Goal: Task Accomplishment & Management: Complete application form

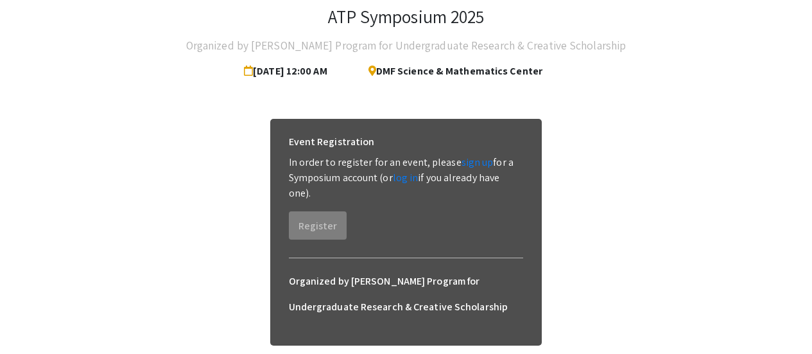
scroll to position [78, 0]
click at [404, 178] on link "log in" at bounding box center [406, 176] width 26 height 13
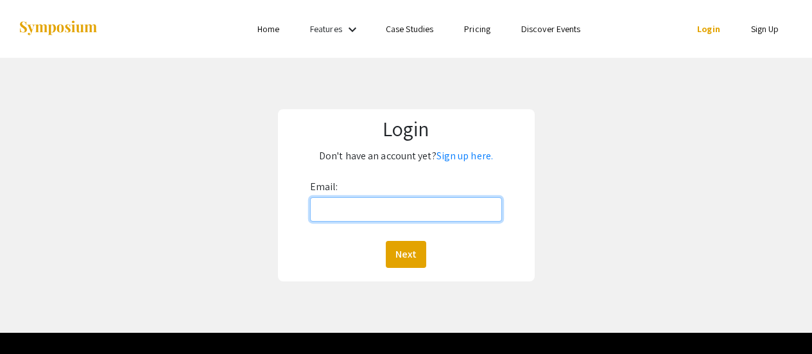
click at [399, 211] on input "Email:" at bounding box center [406, 209] width 193 height 24
type input "[EMAIL_ADDRESS][DOMAIN_NAME]"
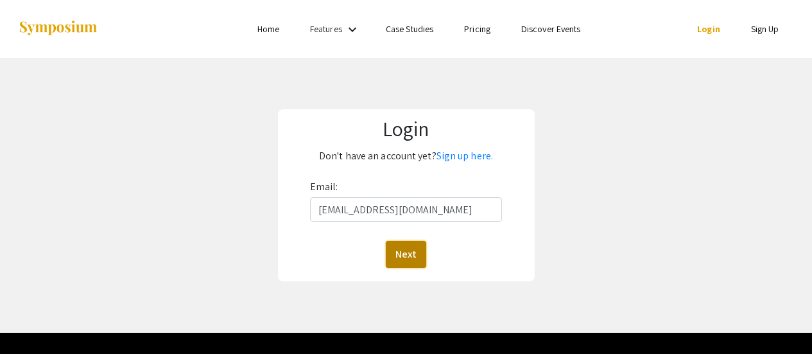
click at [413, 249] on button "Next" at bounding box center [406, 254] width 40 height 27
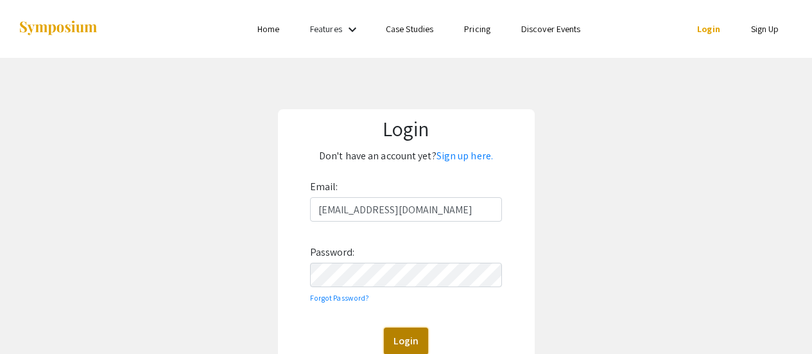
click at [409, 334] on button "Login" at bounding box center [406, 340] width 44 height 27
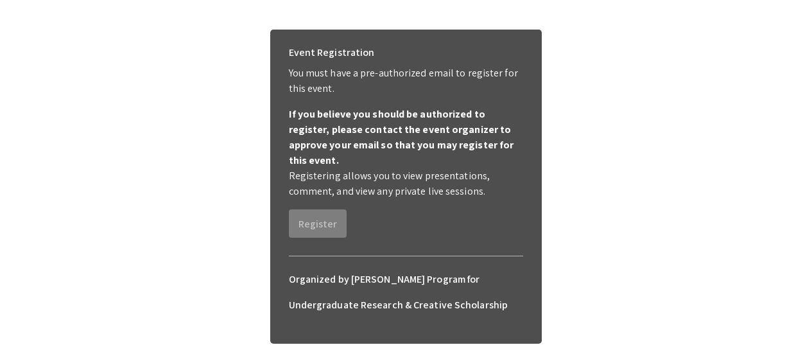
scroll to position [167, 0]
click at [385, 112] on b "If you believe you should be authorized to register, please contact the event o…" at bounding box center [401, 137] width 225 height 60
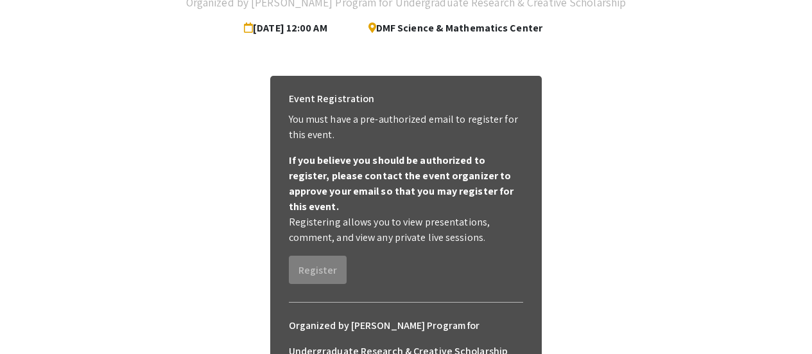
scroll to position [121, 0]
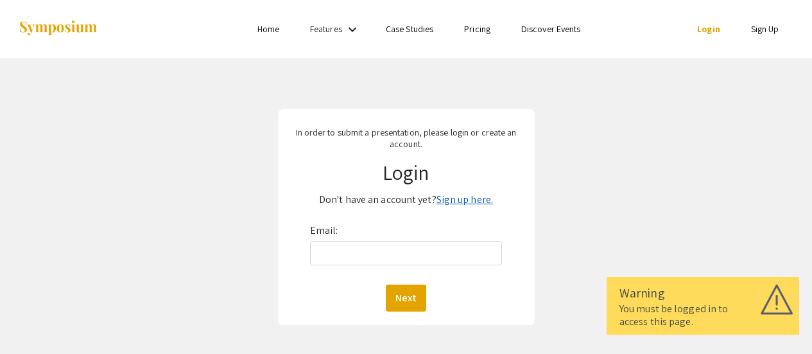
click at [466, 201] on link "Sign up here." at bounding box center [464, 199] width 56 height 13
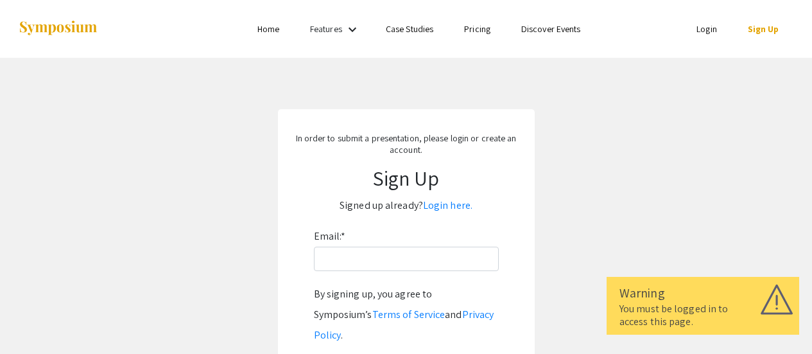
click at [427, 243] on div "Email: * By signing up, you agree to Symposium’s Terms of Service and Privacy P…" at bounding box center [406, 309] width 185 height 166
click at [420, 263] on input "Email: *" at bounding box center [406, 258] width 185 height 24
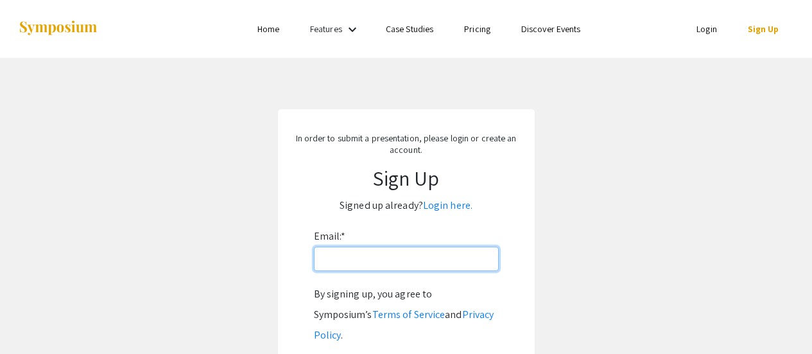
type input "[EMAIL_ADDRESS][DOMAIN_NAME]"
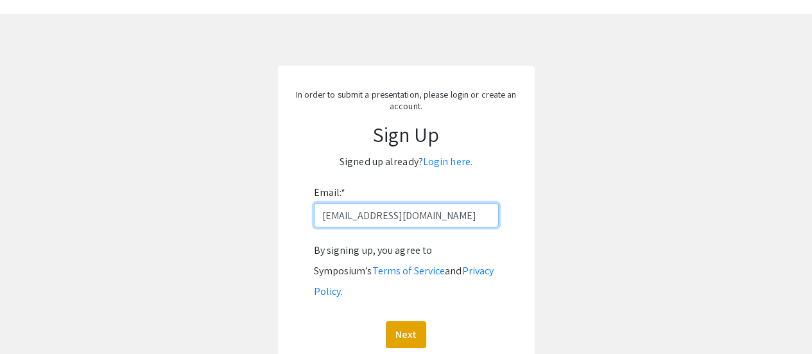
scroll to position [44, 0]
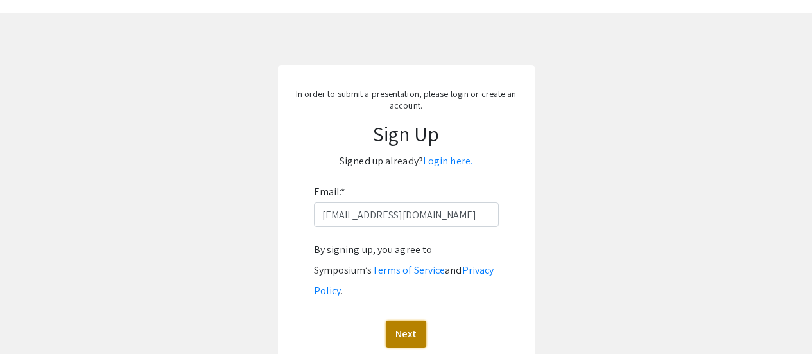
click at [398, 320] on button "Next" at bounding box center [406, 333] width 40 height 27
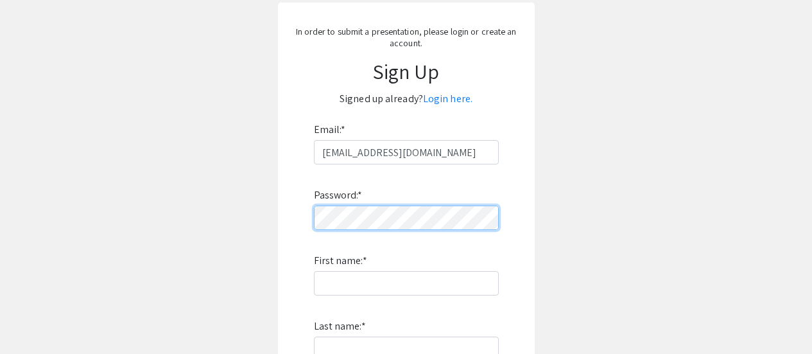
scroll to position [109, 0]
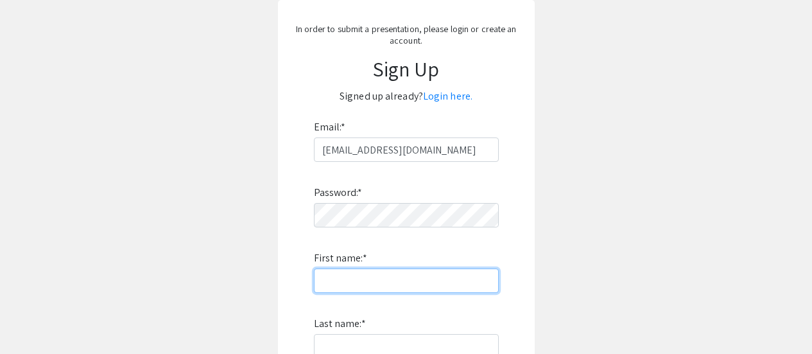
click at [396, 284] on input "First name: *" at bounding box center [406, 280] width 185 height 24
type input "Eric"
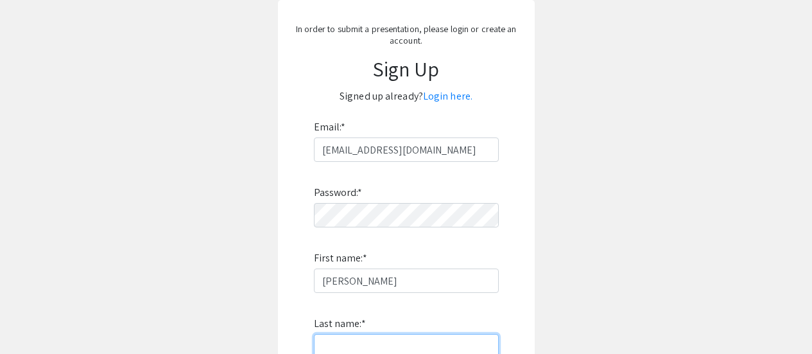
type input "Stockwell"
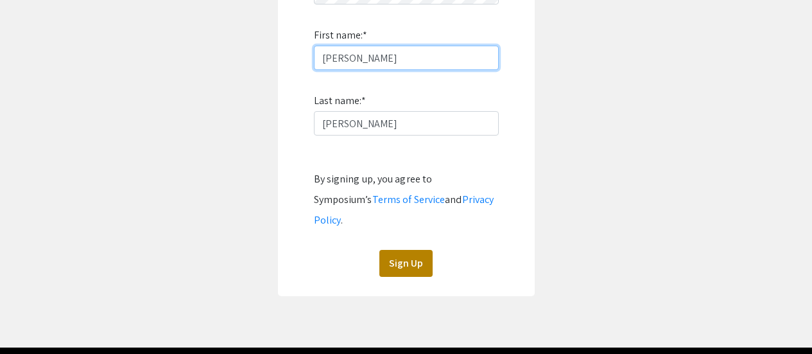
scroll to position [332, 0]
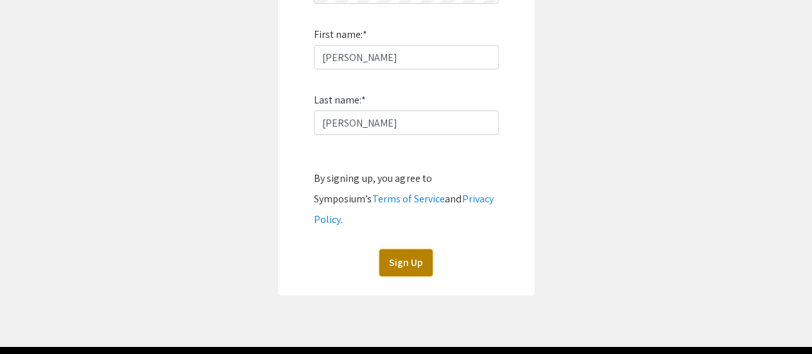
click at [409, 252] on button "Sign Up" at bounding box center [405, 262] width 53 height 27
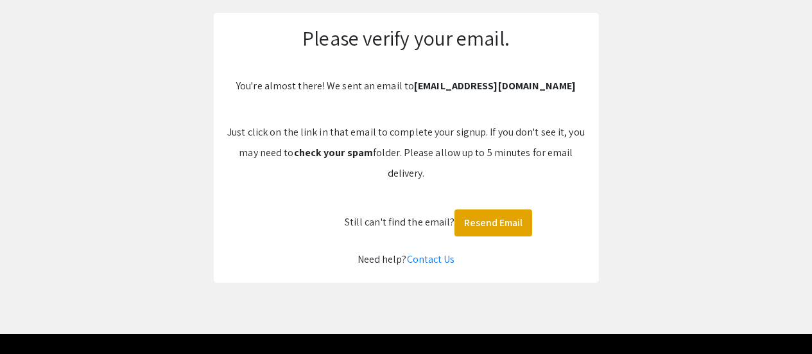
scroll to position [92, 0]
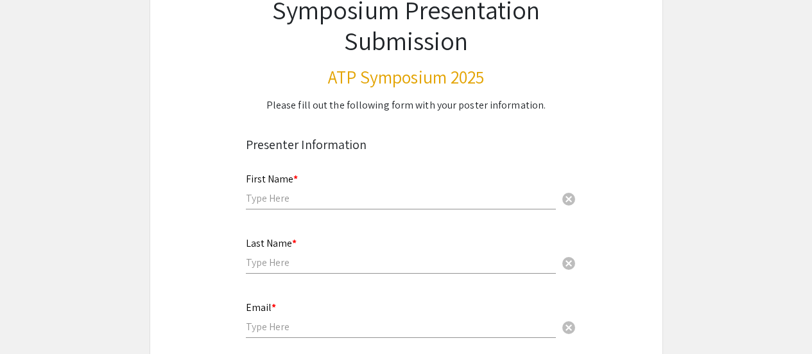
scroll to position [108, 0]
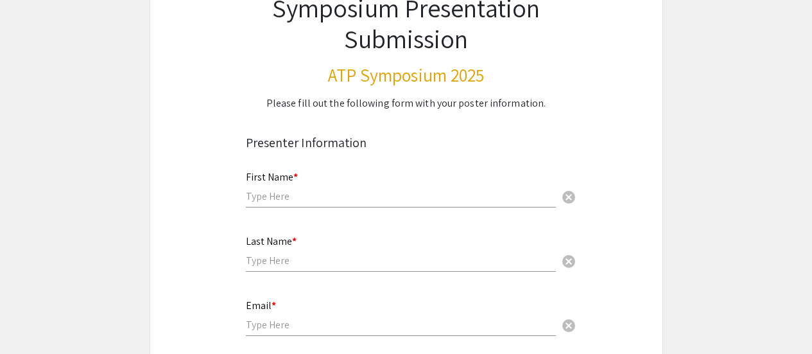
click at [354, 187] on div "First Name * cancel" at bounding box center [401, 182] width 310 height 49
type input "Eric"
type input "Stockwell"
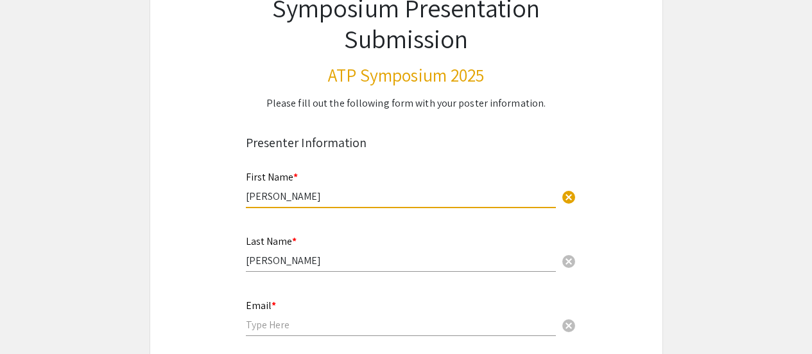
type input "[EMAIL_ADDRESS][DOMAIN_NAME]"
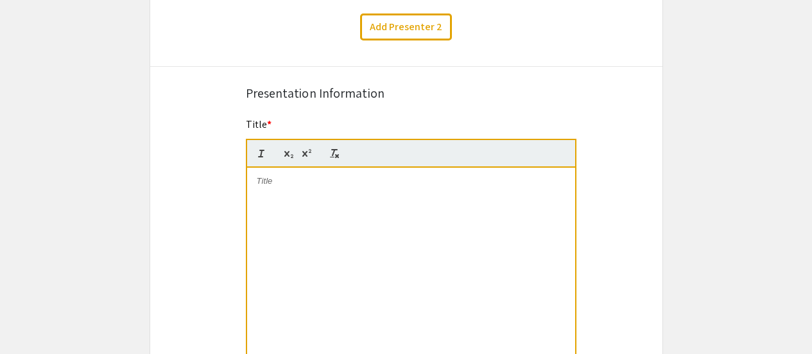
scroll to position [543, 0]
type input "Eric"
click at [355, 214] on div at bounding box center [411, 263] width 328 height 193
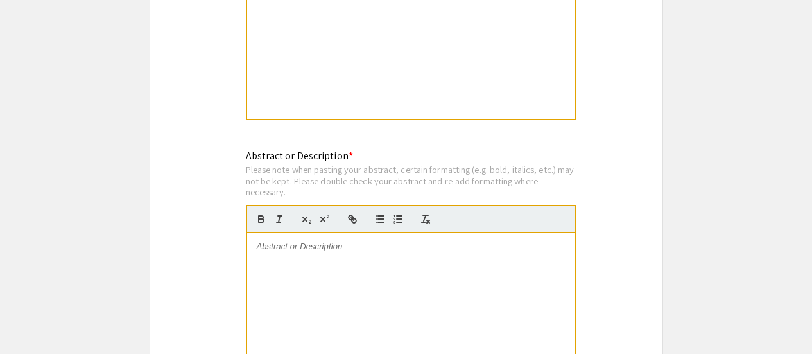
scroll to position [825, 0]
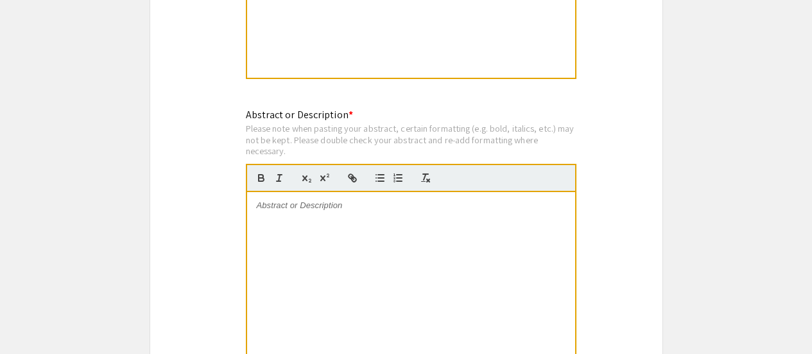
click at [421, 217] on div at bounding box center [411, 288] width 328 height 193
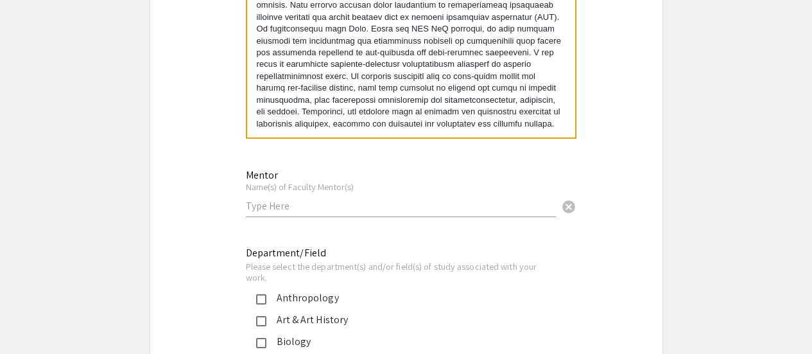
scroll to position [1072, 0]
click at [426, 214] on div "Mentor Name(s) of Faculty Mentor(s) cancel" at bounding box center [401, 186] width 310 height 60
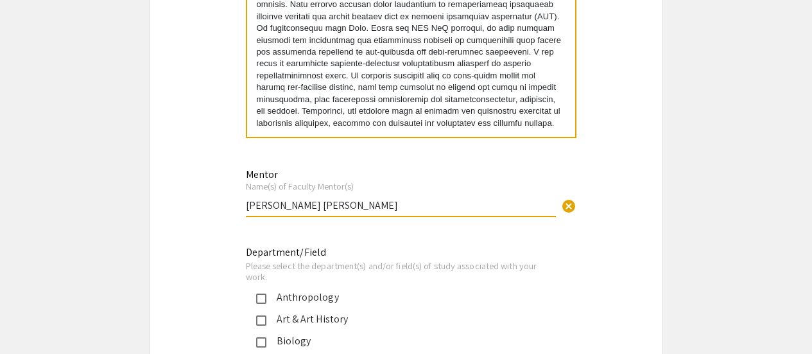
click at [372, 205] on input "Dr. Samuel Serna Otalvaro" at bounding box center [401, 204] width 310 height 13
paste input "Serna-Otálvaro"
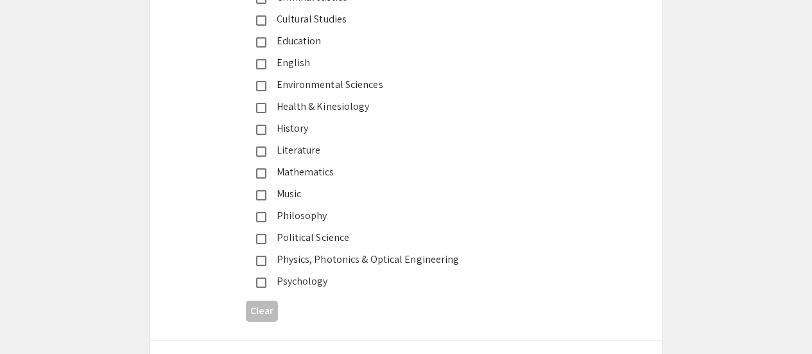
scroll to position [1569, 0]
type input "Dr. Samuel Serna-Otálvaro"
click at [357, 264] on div "Physics, Photonics & Optical Engineering" at bounding box center [401, 258] width 270 height 15
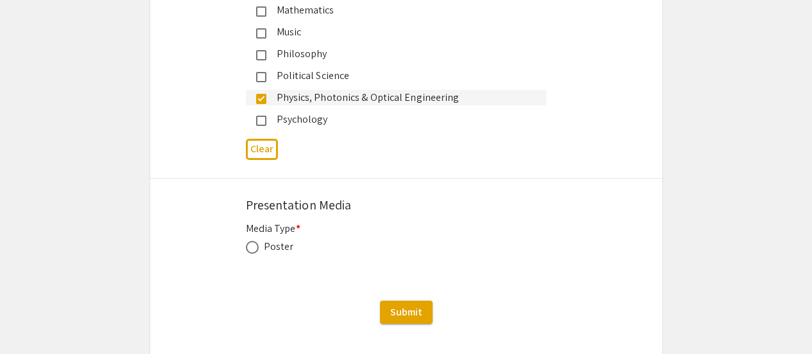
scroll to position [1772, 0]
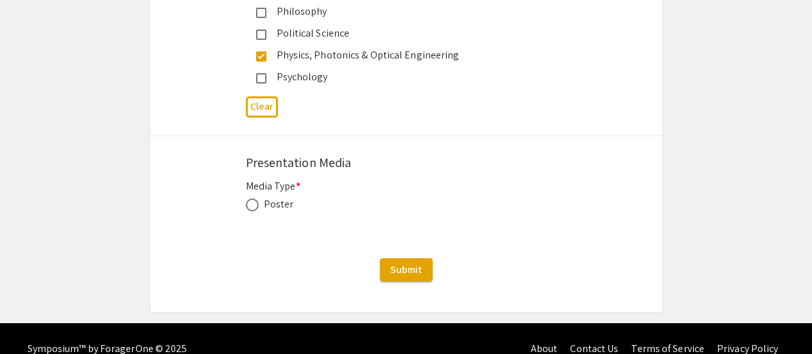
click at [267, 198] on div "Media Type * Poster This field is required." at bounding box center [406, 202] width 321 height 49
click at [268, 203] on div "Poster" at bounding box center [279, 203] width 30 height 15
click at [262, 207] on label at bounding box center [255, 204] width 18 height 13
click at [259, 207] on input "radio" at bounding box center [252, 204] width 13 height 13
radio input "true"
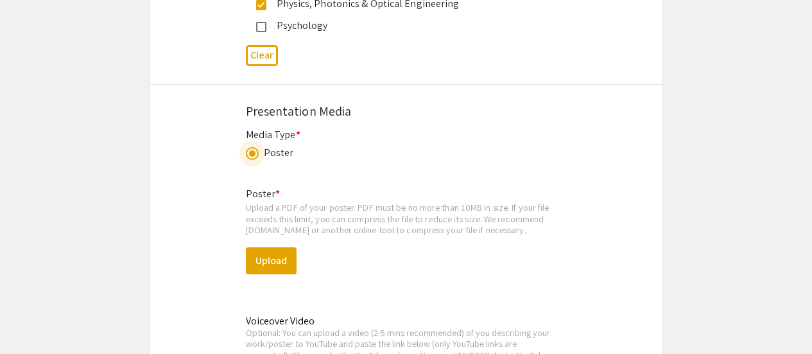
scroll to position [1825, 0]
click at [287, 258] on button "Upload" at bounding box center [271, 259] width 51 height 27
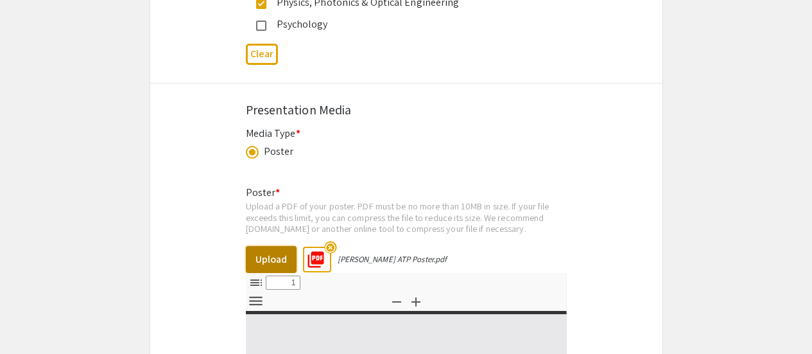
select select "custom"
type input "0"
select select "custom"
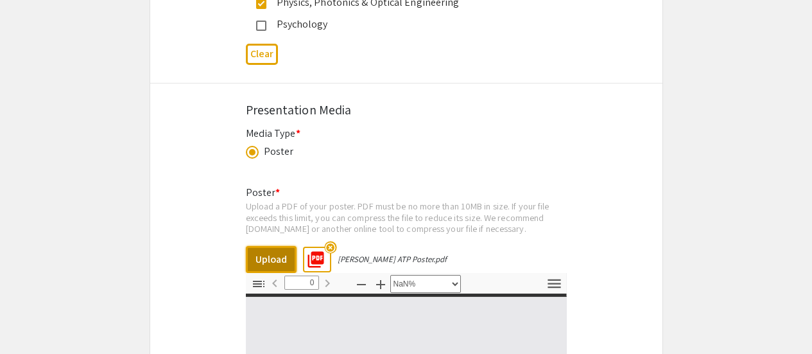
type input "1"
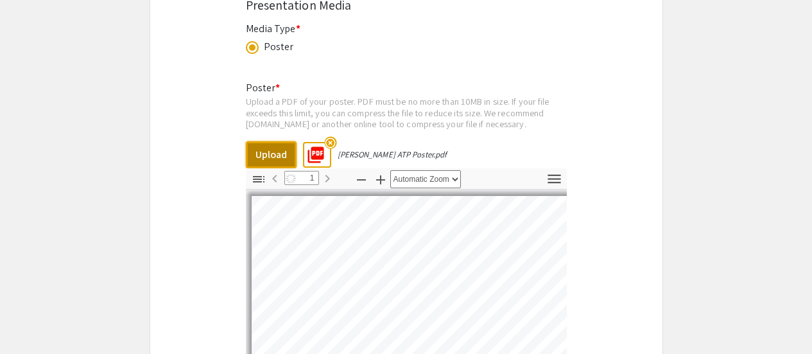
scroll to position [1930, 0]
select select "auto"
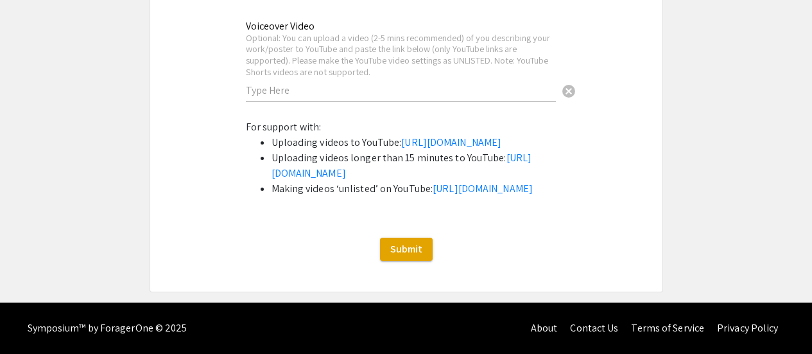
scroll to position [2513, 0]
